Goal: Obtain resource: Download file/media

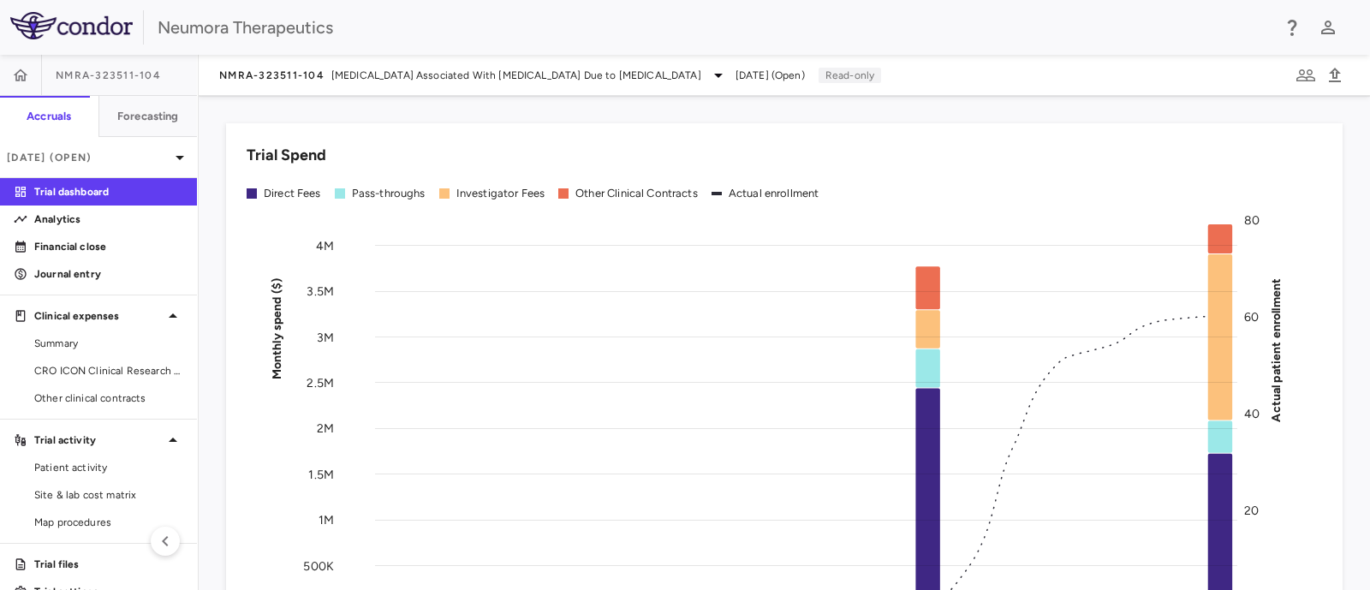
drag, startPoint x: 77, startPoint y: 464, endPoint x: 197, endPoint y: 450, distance: 120.8
click at [77, 463] on span "Patient activity" at bounding box center [108, 467] width 149 height 15
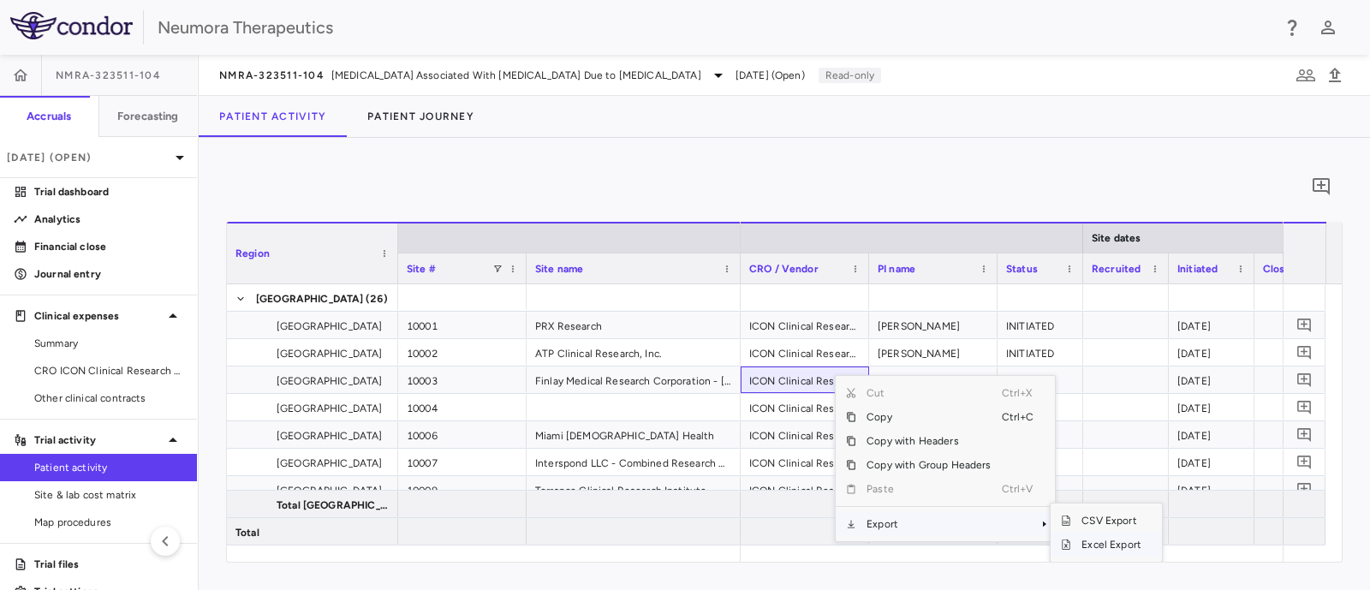
click at [1125, 537] on span "Excel Export" at bounding box center [1111, 545] width 81 height 24
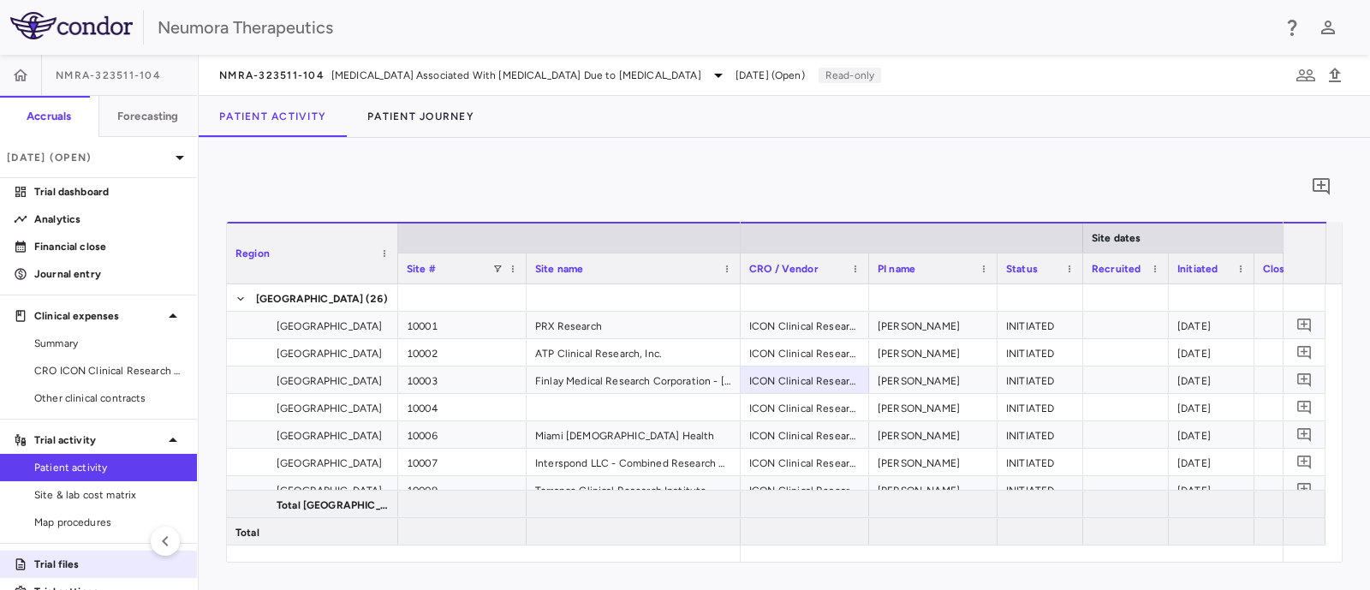
click at [50, 562] on p "Trial files" at bounding box center [108, 564] width 149 height 15
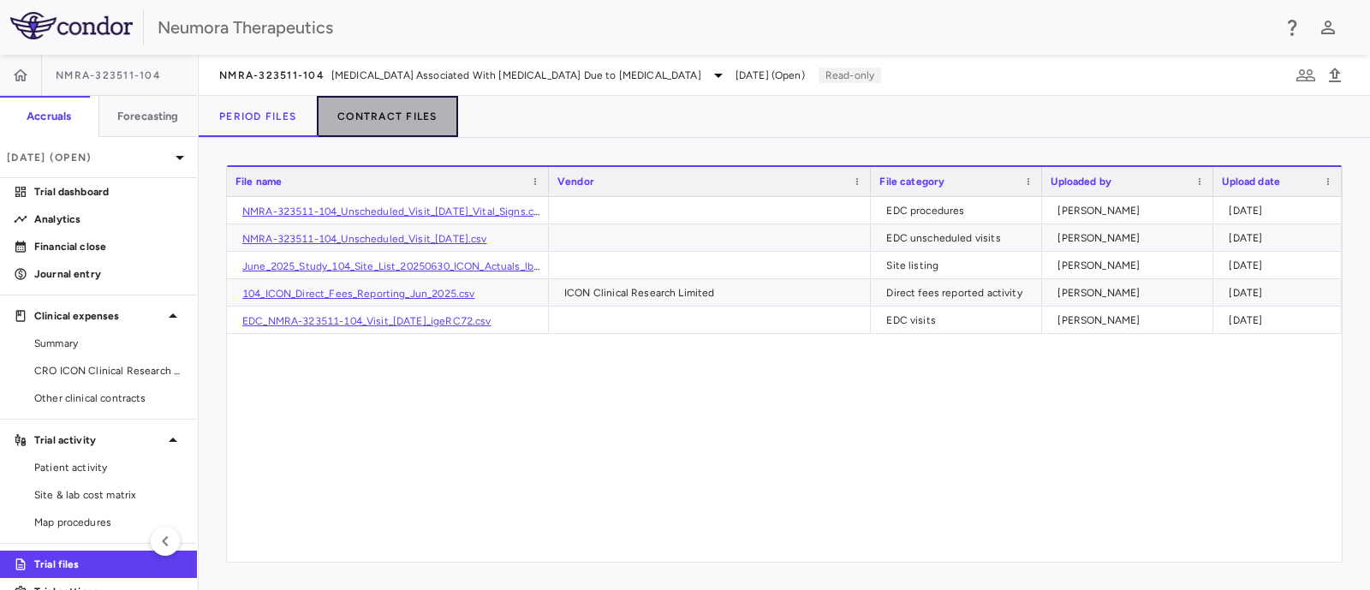
click at [405, 111] on button "Contract Files" at bounding box center [387, 116] width 141 height 41
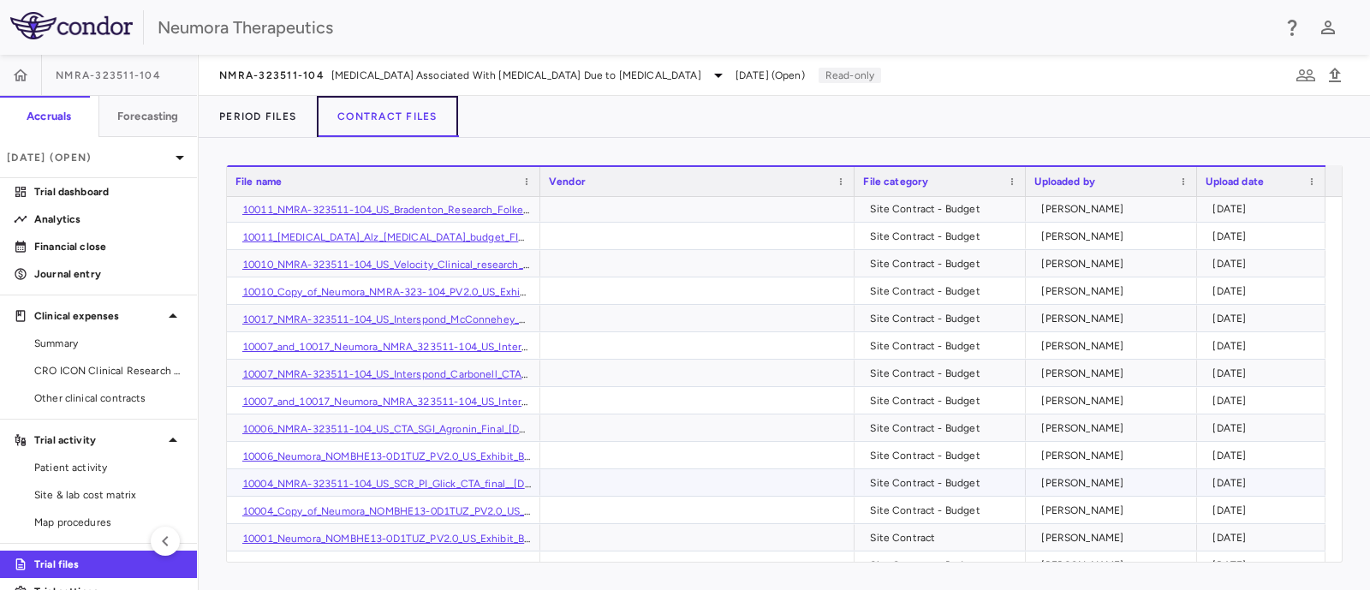
scroll to position [1178, 0]
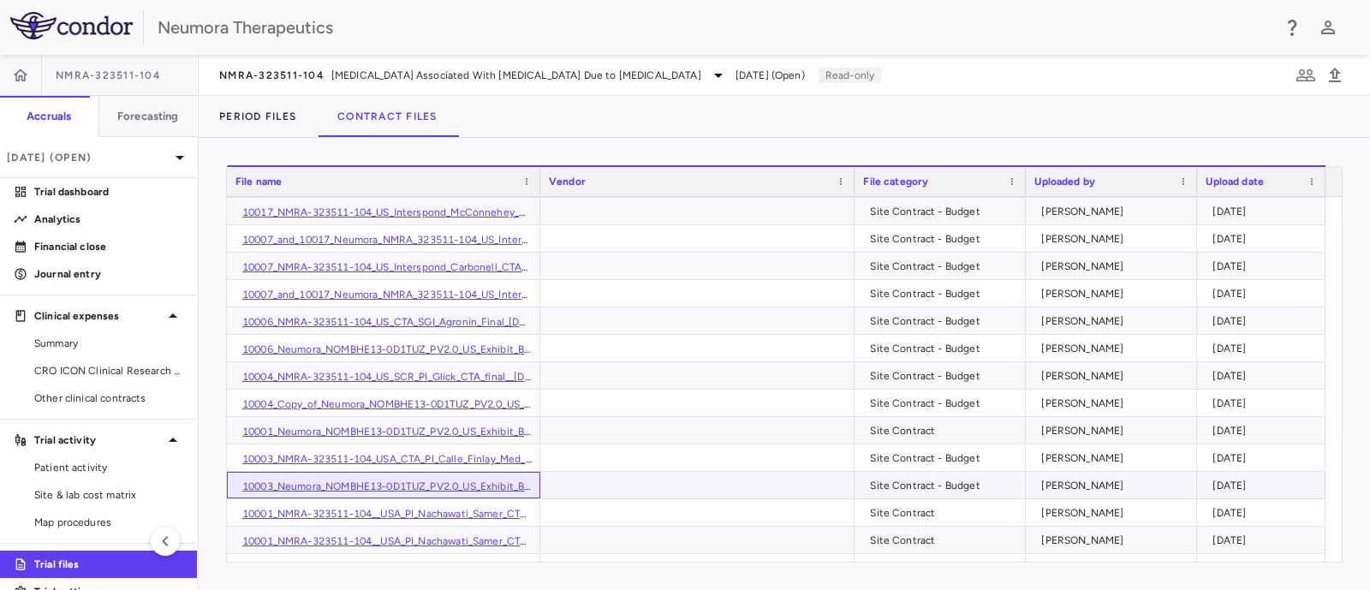
click at [368, 481] on link "10003_Neumora_NOMBHE13-0D1TUZ_PV2.0_US_Exhibit_B_Budget_PI_Calle_[DATE]_FINAL_c…" at bounding box center [485, 486] width 486 height 12
drag, startPoint x: 86, startPoint y: 361, endPoint x: 194, endPoint y: 314, distance: 117.7
click at [86, 361] on link "CRO ICON Clinical Research Limited" at bounding box center [98, 371] width 197 height 26
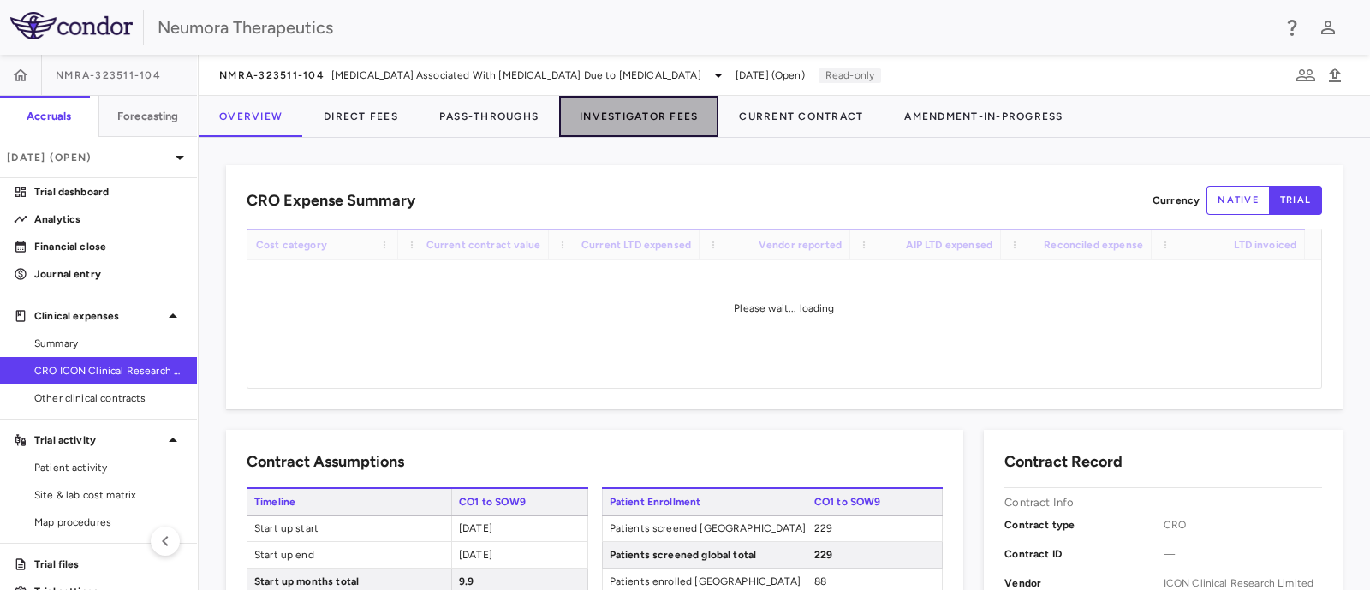
click at [676, 117] on button "Investigator Fees" at bounding box center [638, 116] width 159 height 41
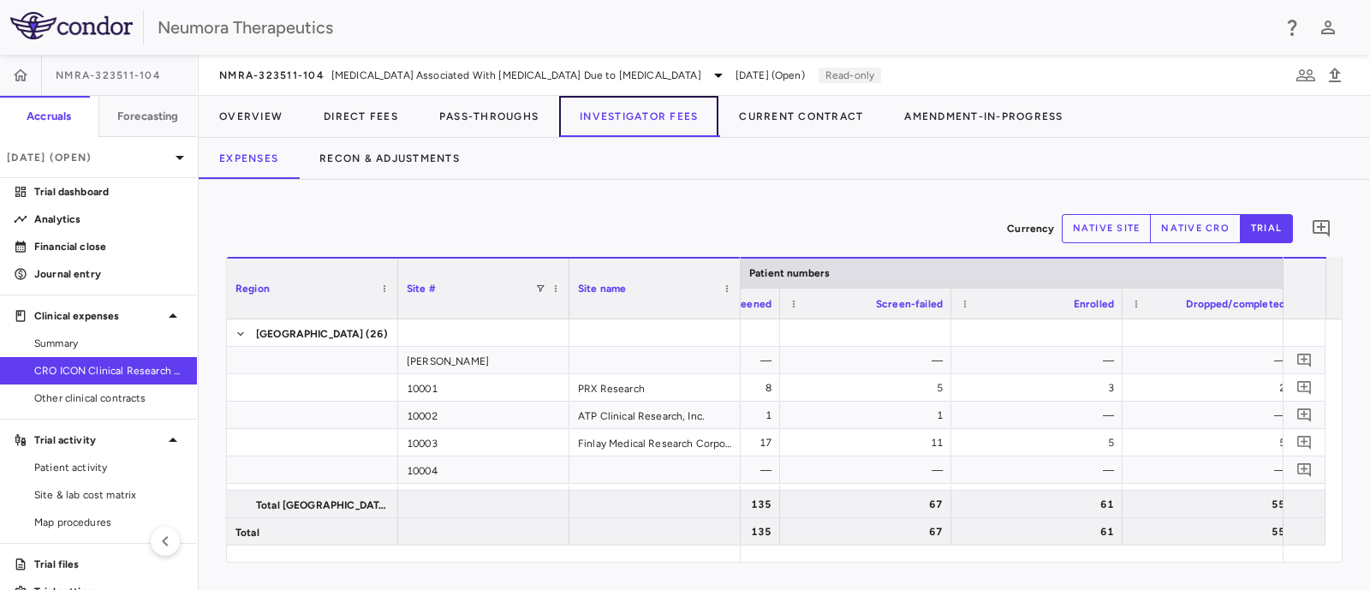
scroll to position [0, 949]
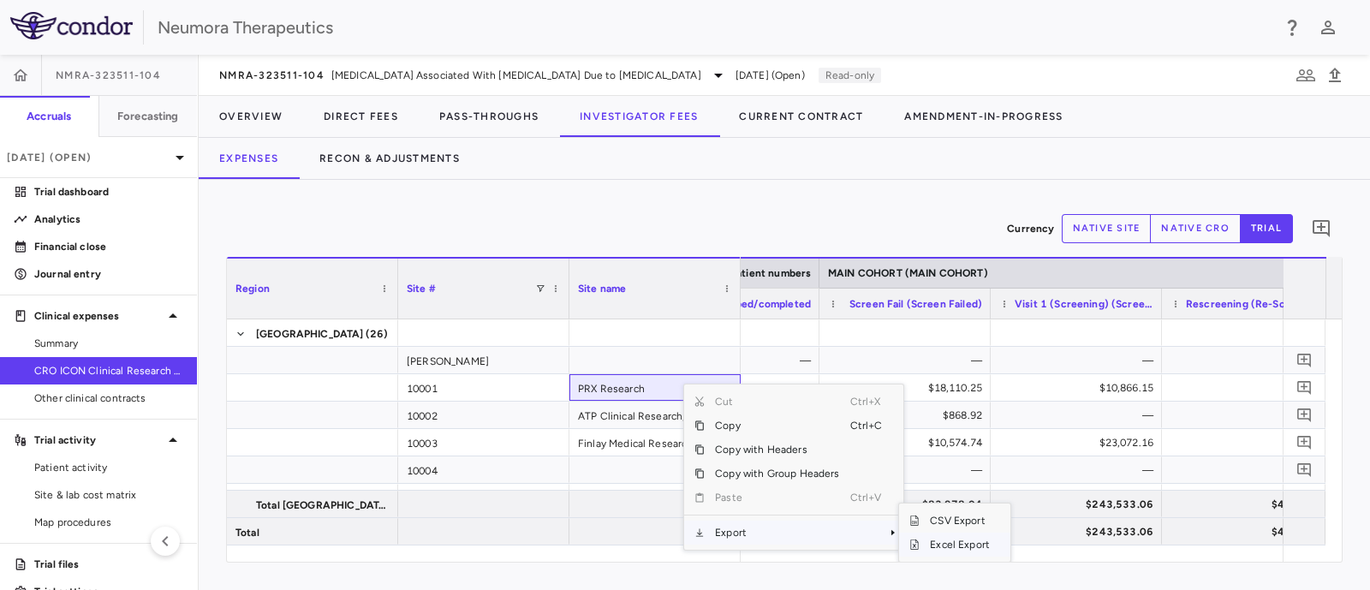
click at [948, 539] on span "Excel Export" at bounding box center [960, 545] width 81 height 24
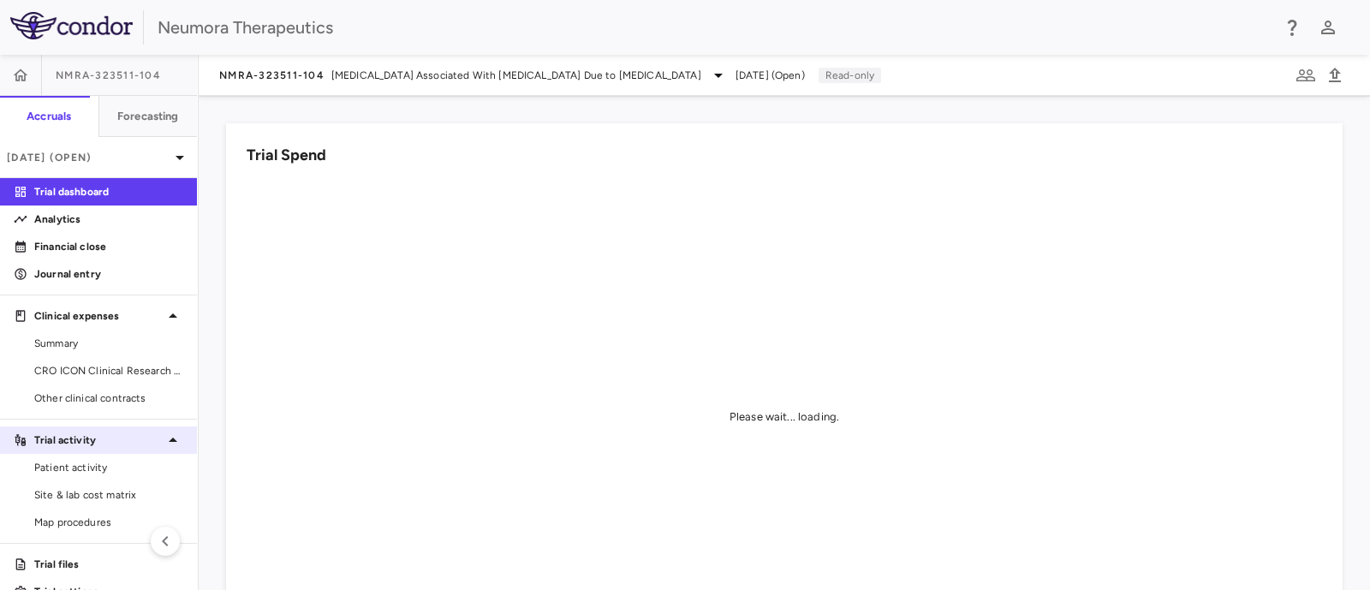
scroll to position [28, 0]
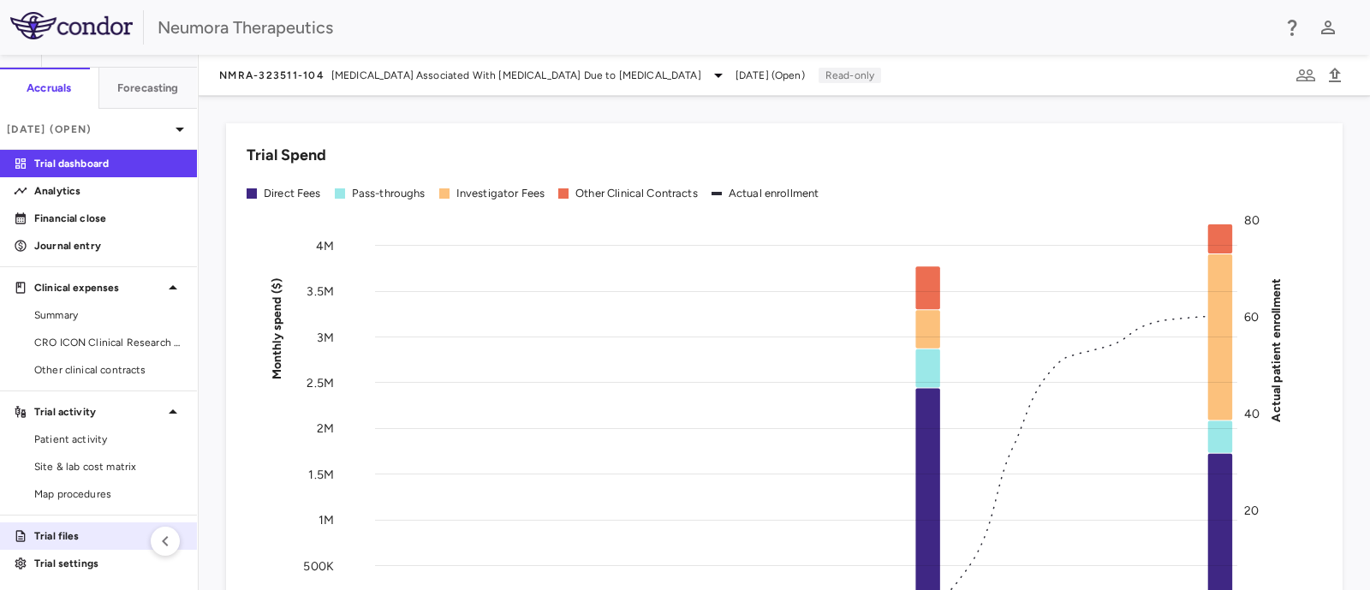
click at [91, 528] on p "Trial files" at bounding box center [108, 535] width 149 height 15
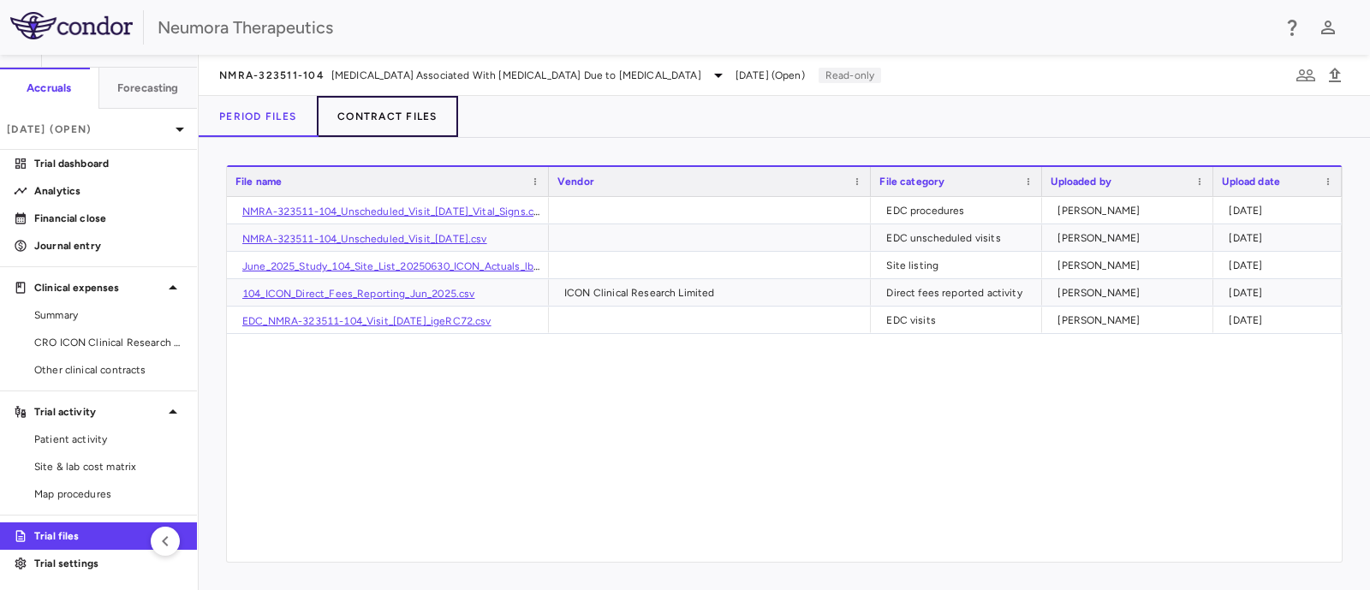
click at [343, 116] on button "Contract Files" at bounding box center [387, 116] width 141 height 41
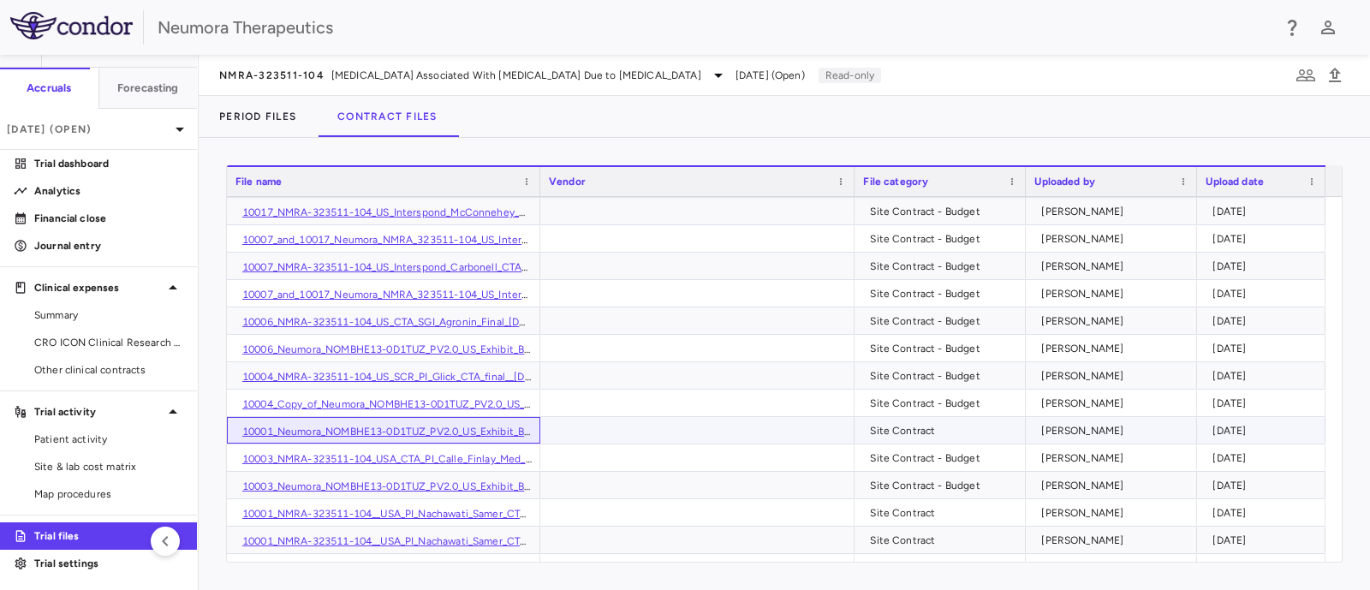
click at [329, 428] on link "10001_Neumora_NOMBHE13-0D1TUZ_PV2.0_US_Exhibit_B_Budget_Dr_Nachawati_[DATE]_FIN…" at bounding box center [542, 432] width 600 height 12
